Goal: Task Accomplishment & Management: Manage account settings

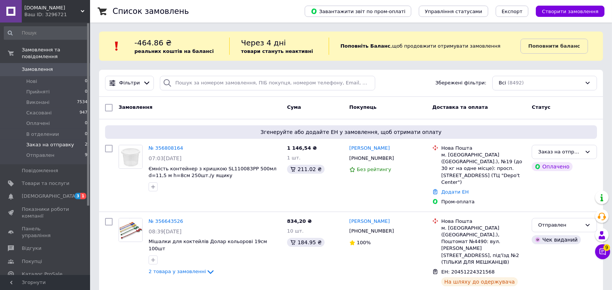
click at [38, 142] on span "Заказ на отправку" at bounding box center [50, 145] width 48 height 7
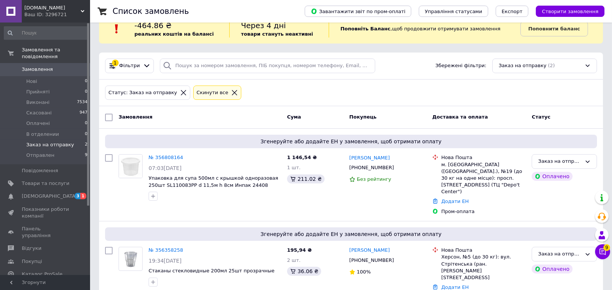
scroll to position [27, 0]
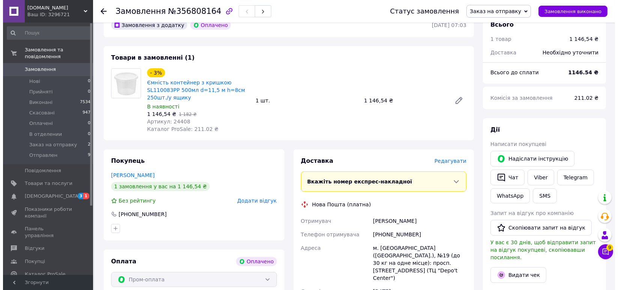
scroll to position [83, 0]
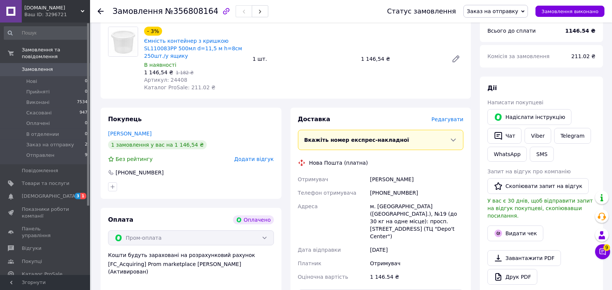
click at [447, 119] on span "Редагувати" at bounding box center [448, 119] width 32 height 6
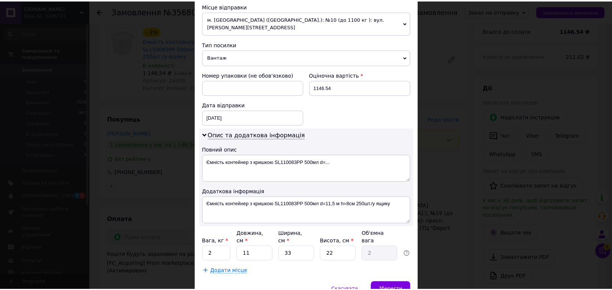
scroll to position [291, 0]
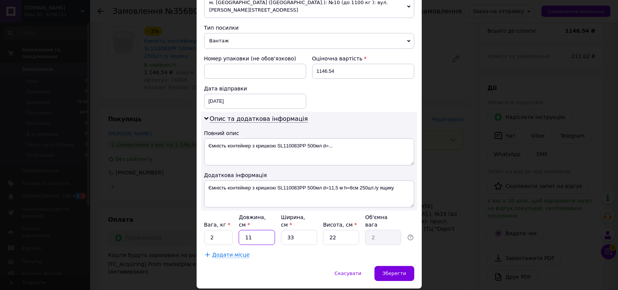
click at [258, 230] on input "11" at bounding box center [257, 237] width 36 height 15
type input "5"
type input "0.91"
type input "58"
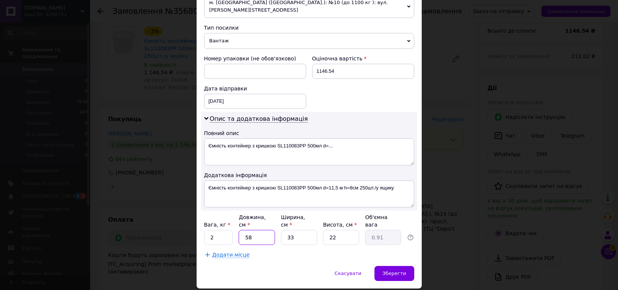
type input "10.53"
type input "58"
type input "3"
type input "0.96"
type input "35"
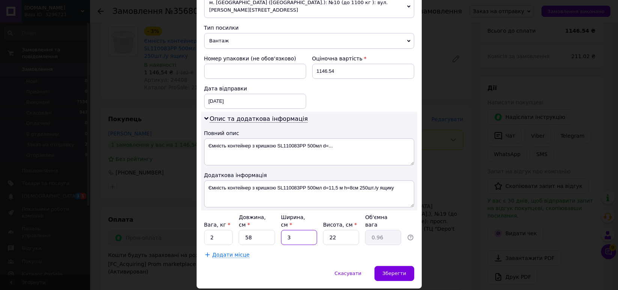
type input "11.17"
type input "35"
type input "3"
type input "1.52"
type input "35"
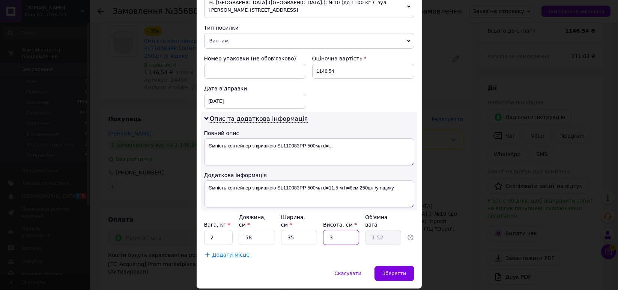
type input "17.76"
type input "35"
click at [219, 230] on input "2" at bounding box center [218, 237] width 29 height 15
type input "5"
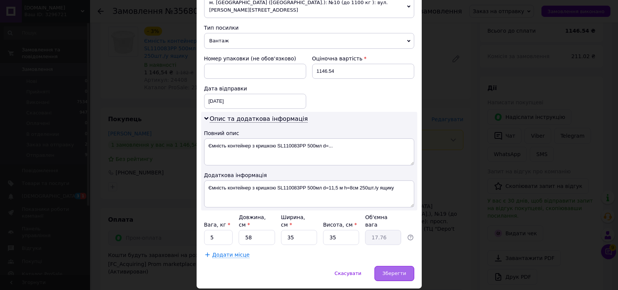
click at [399, 271] on span "Зберегти" at bounding box center [395, 274] width 24 height 6
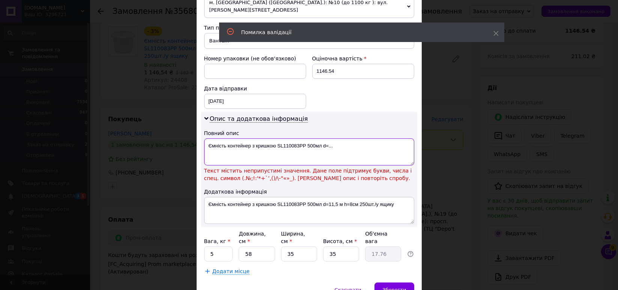
drag, startPoint x: 276, startPoint y: 128, endPoint x: 336, endPoint y: 128, distance: 60.1
click at [336, 139] on textarea "Ємність контейнер з кришкою SL110083РР 500мл d=..." at bounding box center [309, 152] width 210 height 27
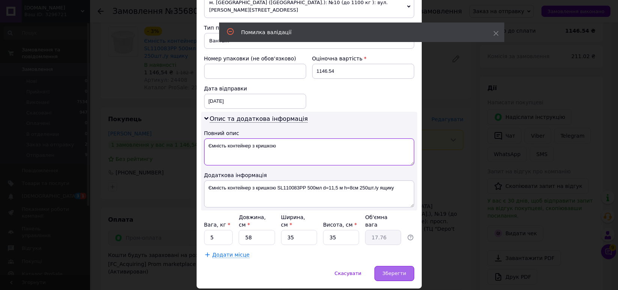
type textarea "Ємність контейнер з кришкою"
click at [396, 271] on span "Зберегти" at bounding box center [395, 274] width 24 height 6
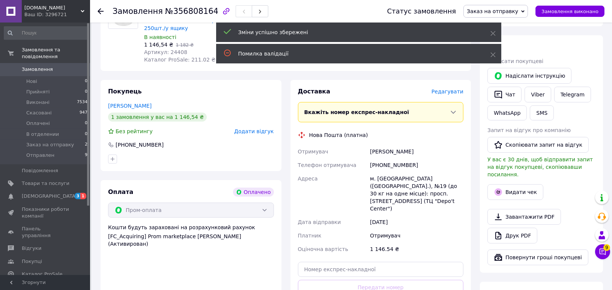
scroll to position [167, 0]
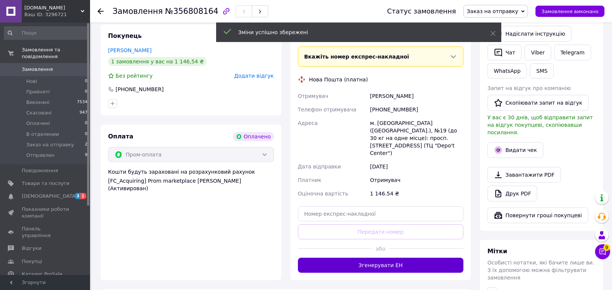
click at [357, 258] on button "Згенерувати ЕН" at bounding box center [381, 265] width 166 height 15
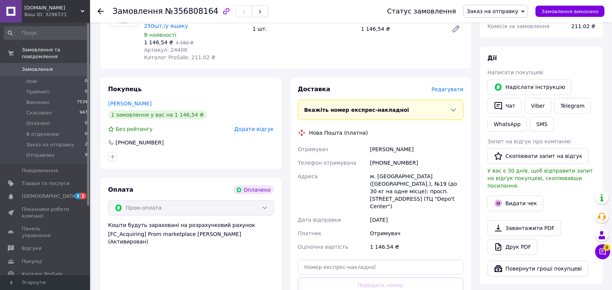
scroll to position [42, 0]
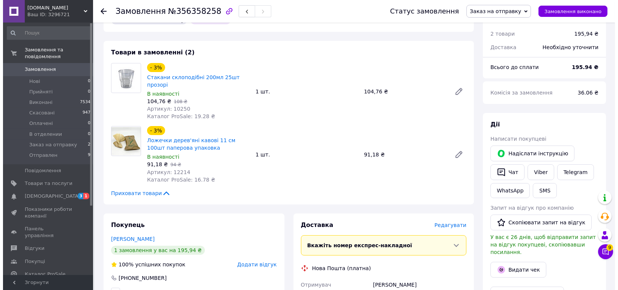
scroll to position [42, 0]
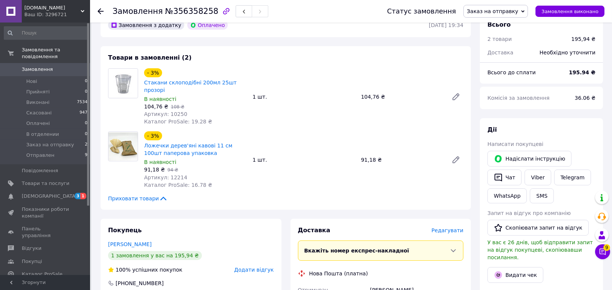
click at [452, 228] on span "Редагувати" at bounding box center [448, 231] width 32 height 6
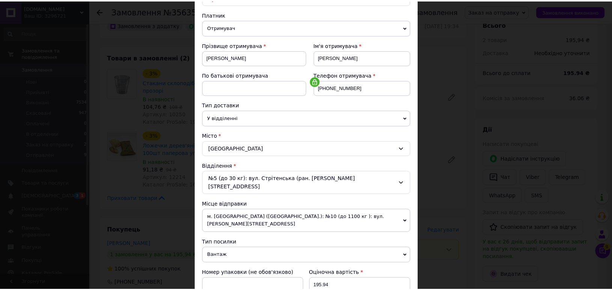
scroll to position [291, 0]
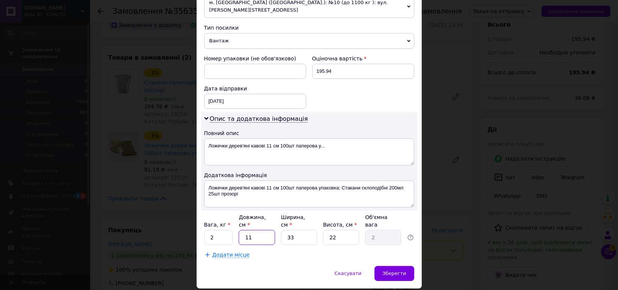
click at [257, 230] on input "11" at bounding box center [257, 237] width 36 height 15
type input "6"
type input "1.09"
type input "3"
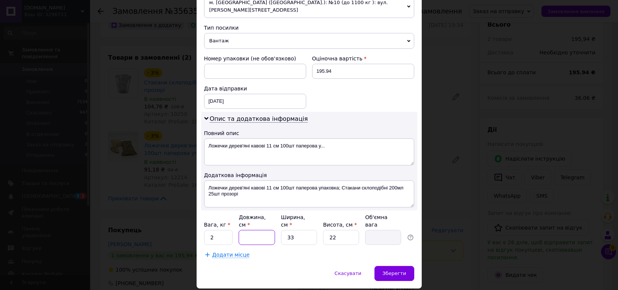
type input "0.54"
type input "30"
type input "5.45"
type input "30"
type input "1"
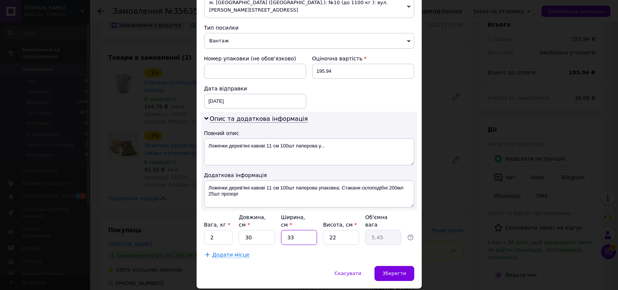
type input "0.17"
type input "15"
type input "2.48"
type input "15"
type input "1"
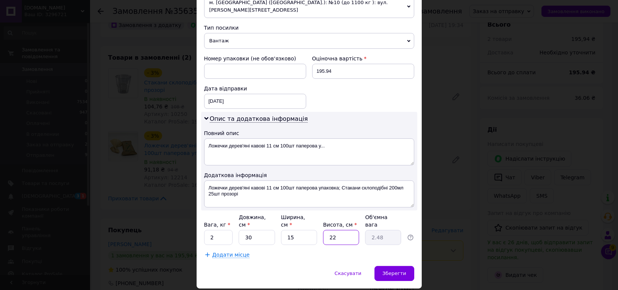
type input "0.11"
type input "12"
type input "1.35"
type input "12"
click at [221, 230] on input "2" at bounding box center [218, 237] width 29 height 15
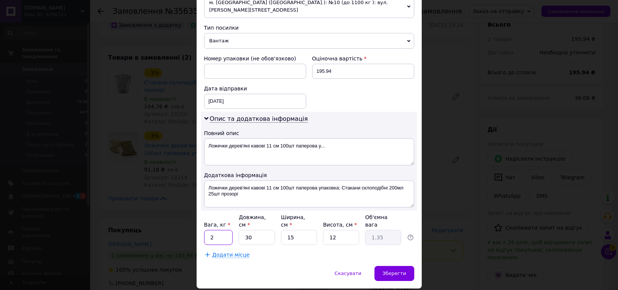
click at [221, 230] on input "2" at bounding box center [218, 237] width 29 height 15
type input "0.6"
click at [390, 271] on span "Зберегти" at bounding box center [395, 274] width 24 height 6
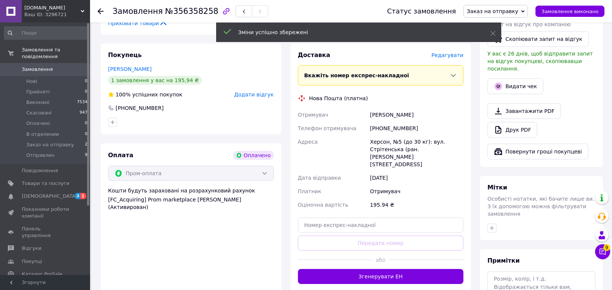
scroll to position [250, 0]
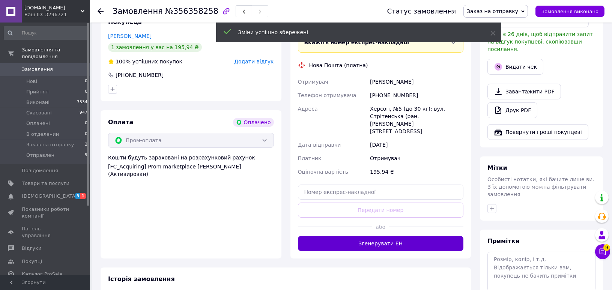
click at [339, 236] on button "Згенерувати ЕН" at bounding box center [381, 243] width 166 height 15
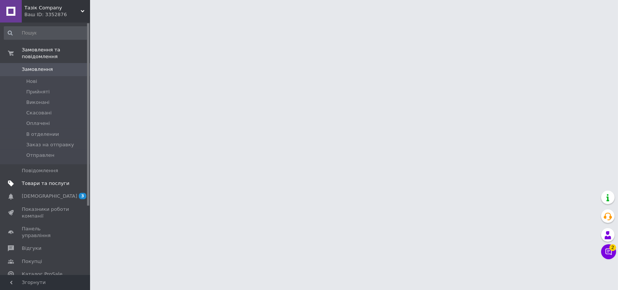
click at [35, 180] on span "Товари та послуги" at bounding box center [46, 183] width 48 height 7
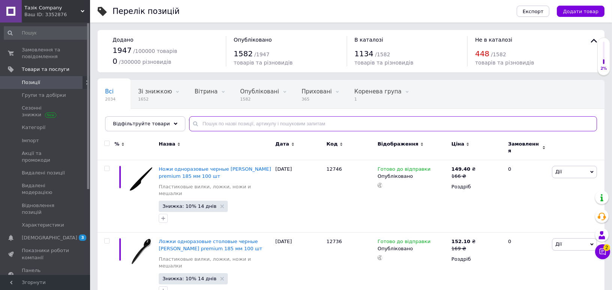
click at [263, 124] on input "text" at bounding box center [393, 123] width 408 height 15
paste input "24653"
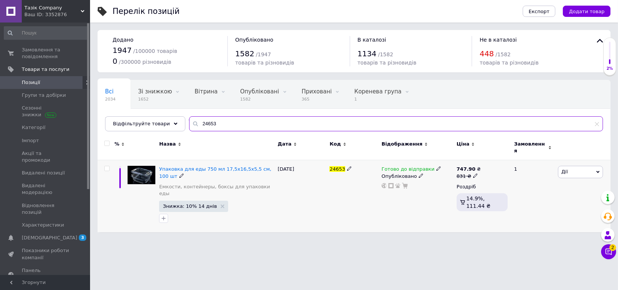
type input "24653"
click at [400, 166] on span "Готово до відправки" at bounding box center [408, 170] width 53 height 8
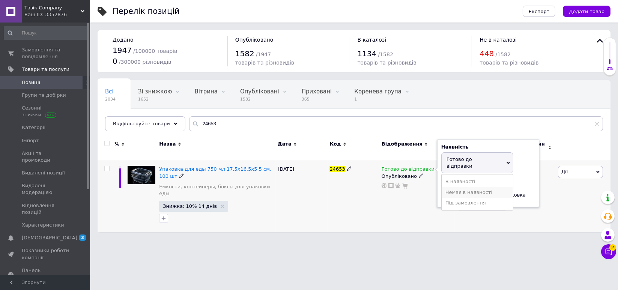
click at [471, 187] on li "Немає в наявності" at bounding box center [477, 192] width 71 height 11
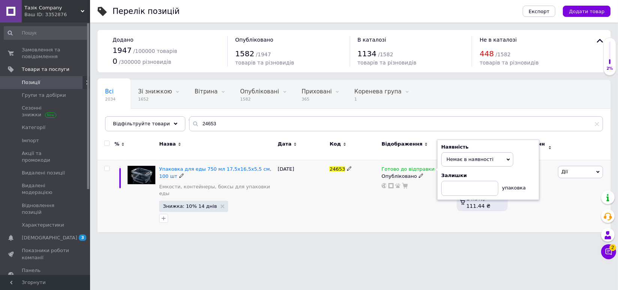
click at [375, 204] on div "24653" at bounding box center [354, 196] width 52 height 72
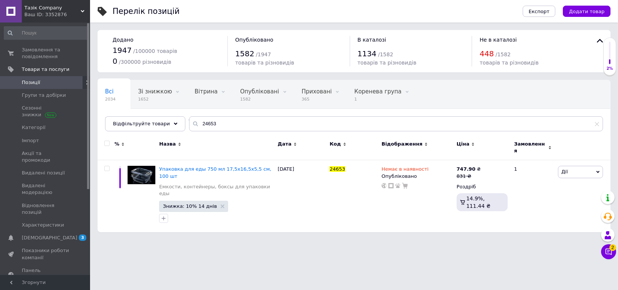
click at [46, 14] on div "Ваш ID: 3352876" at bounding box center [57, 14] width 66 height 7
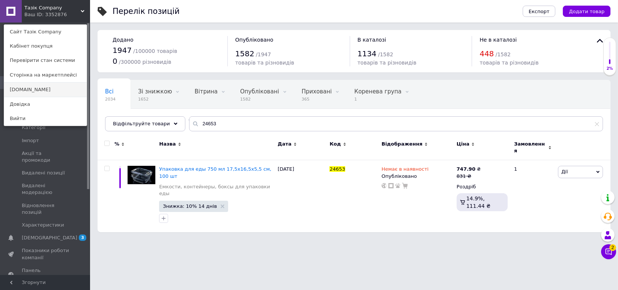
click at [27, 89] on link "[DOMAIN_NAME]" at bounding box center [45, 90] width 83 height 14
